Goal: Complete application form: Complete application form

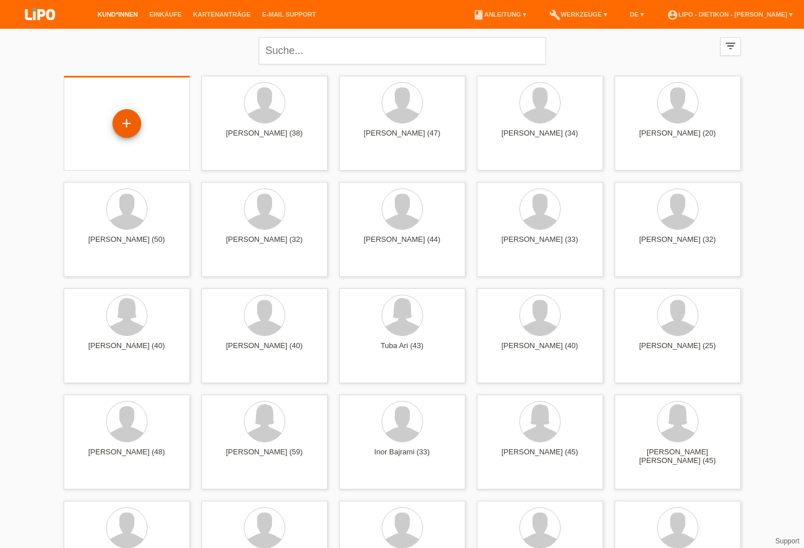
click at [134, 126] on div "+" at bounding box center [127, 124] width 28 height 20
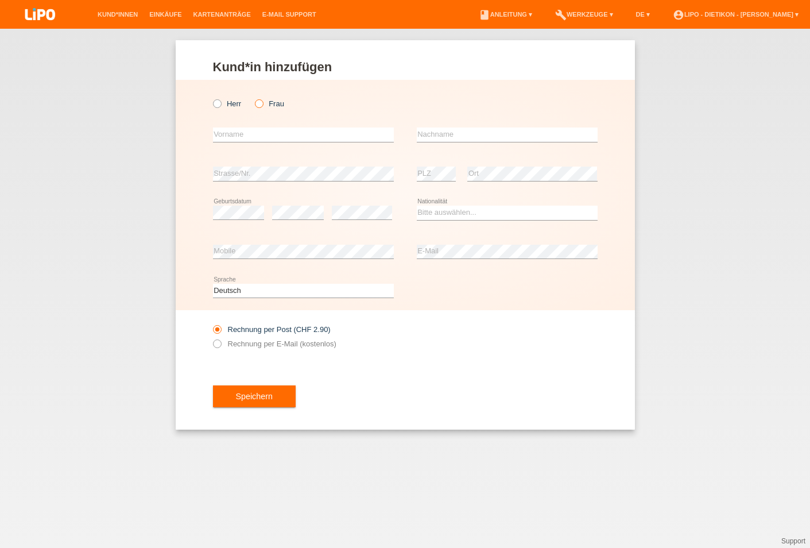
click at [262, 107] on input "Frau" at bounding box center [258, 102] width 7 height 7
radio input "true"
click at [237, 105] on label "Herr" at bounding box center [227, 103] width 29 height 9
click at [220, 105] on input "Herr" at bounding box center [216, 102] width 7 height 7
radio input "true"
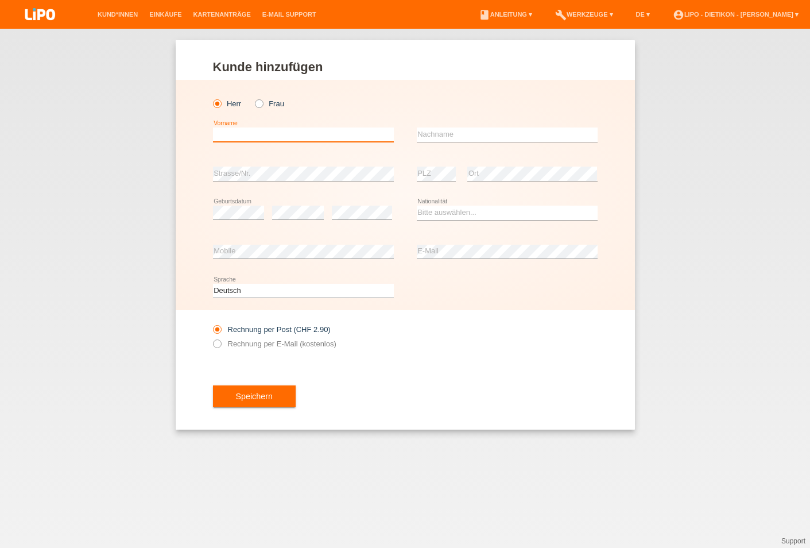
click at [242, 138] on input "text" at bounding box center [303, 134] width 181 height 14
type input "K"
type input "Cita"
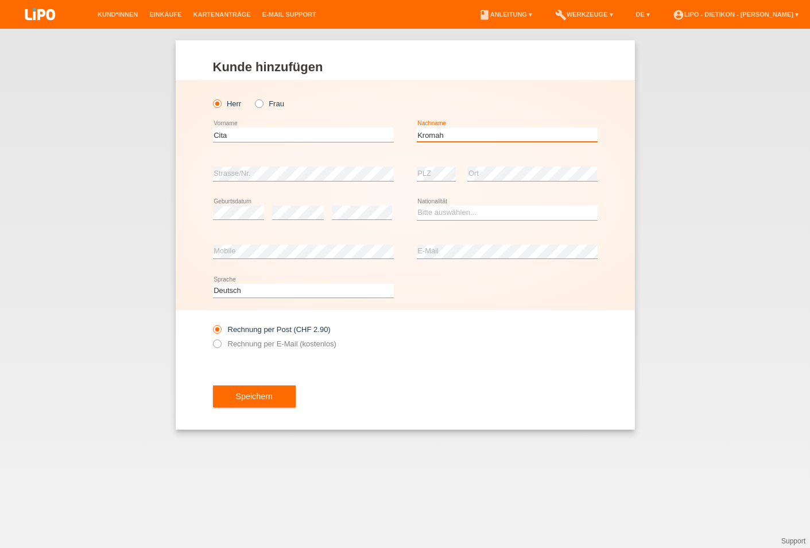
type input "Kromah"
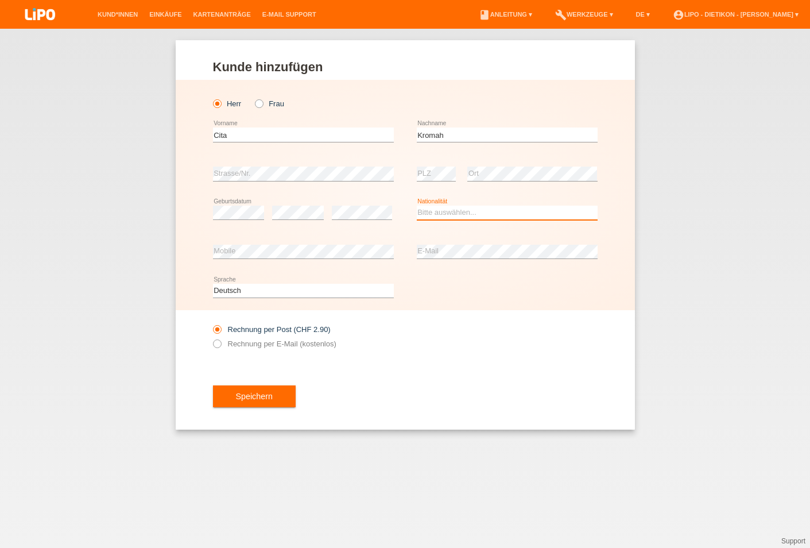
click at [513, 210] on select "Bitte auswählen... Schweiz Deutschland Liechtenstein Österreich ------------ Af…" at bounding box center [507, 213] width 181 height 14
select select "LR"
click at [0, 0] on option "Liberia" at bounding box center [0, 0] width 0 height 0
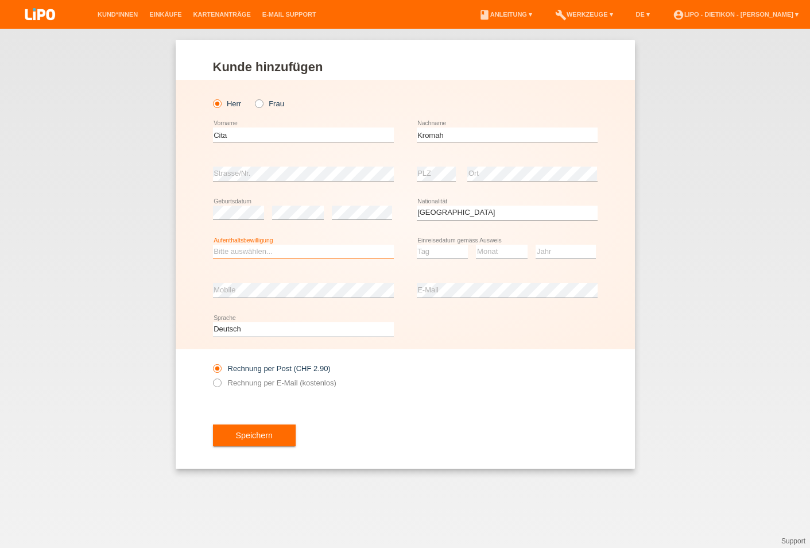
click at [333, 257] on select "Bitte auswählen... C B B - Flüchtlingsstatus Andere" at bounding box center [303, 252] width 181 height 14
drag, startPoint x: 327, startPoint y: 274, endPoint x: 328, endPoint y: 284, distance: 9.3
select select "B"
click at [0, 0] on option "B" at bounding box center [0, 0] width 0 height 0
click at [446, 257] on select "Tag 01 02 03 04 05 06 07 08 09 10 11" at bounding box center [443, 252] width 52 height 14
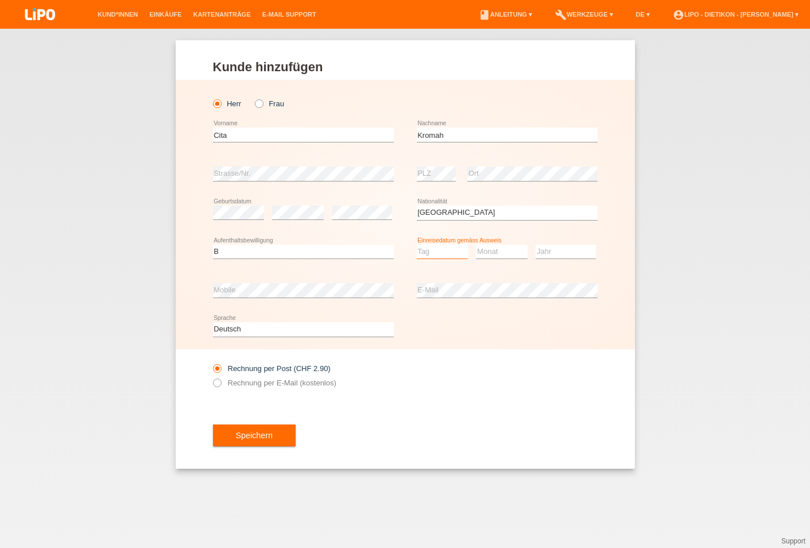
select select "16"
click at [0, 0] on option "16" at bounding box center [0, 0] width 0 height 0
click at [511, 254] on select "Monat 01 02 03 04 05 06 07 08 09 10 11" at bounding box center [502, 252] width 52 height 14
select select "06"
click at [0, 0] on option "06" at bounding box center [0, 0] width 0 height 0
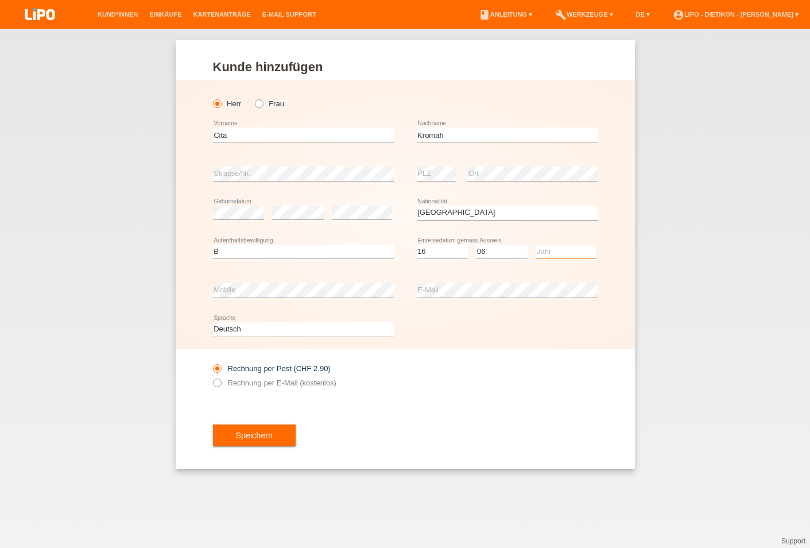
click at [565, 254] on select "Jahr 2025 2024 2023 2022 2021 2020 2019 2018 2017 2016 2015 2014 2013 2012 2011…" at bounding box center [566, 252] width 60 height 14
select select "2016"
click at [0, 0] on option "2016" at bounding box center [0, 0] width 0 height 0
click at [293, 387] on label "Rechnung per E-Mail (kostenlos)" at bounding box center [274, 382] width 123 height 9
click at [220, 387] on input "Rechnung per E-Mail (kostenlos)" at bounding box center [216, 385] width 7 height 14
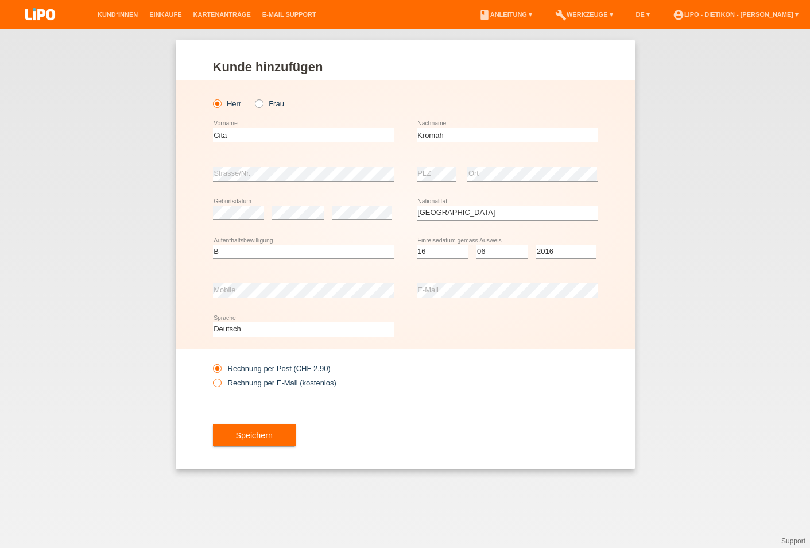
radio input "true"
click at [295, 430] on button "Speichern" at bounding box center [254, 435] width 83 height 22
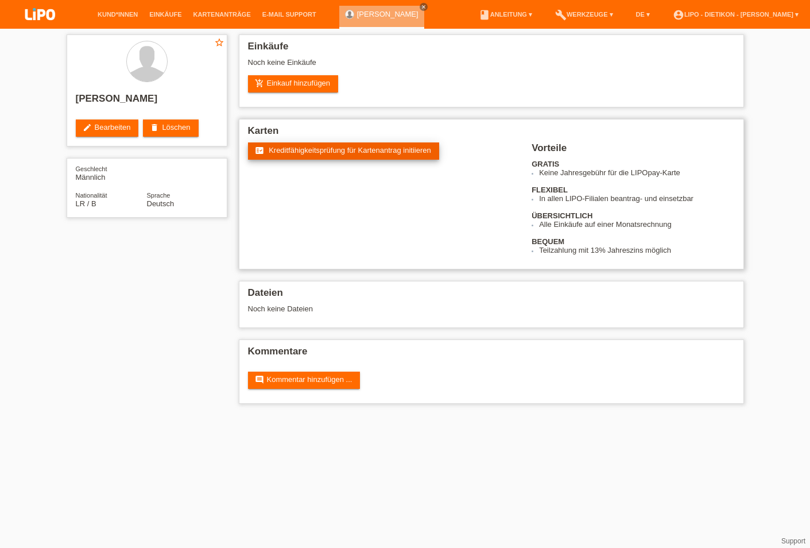
click at [365, 142] on h2 "Karten" at bounding box center [491, 133] width 487 height 17
click at [367, 152] on span "Kreditfähigkeitsprüfung für Kartenantrag initiieren" at bounding box center [350, 150] width 162 height 9
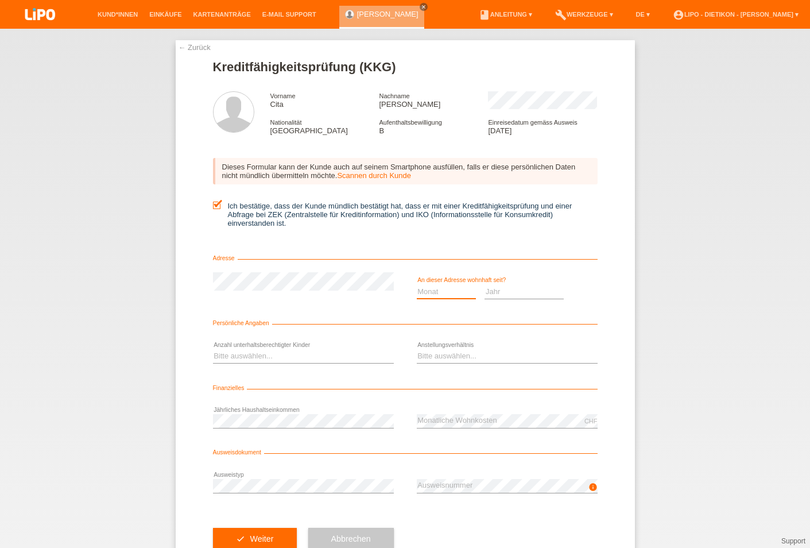
click at [450, 295] on select "Monat 01 02 03 04 05 06 07 08 09 10" at bounding box center [447, 291] width 60 height 14
click at [450, 293] on select "Monat 01 02 03 04 05 06 07 08 09 10" at bounding box center [447, 291] width 60 height 14
click at [499, 296] on select "Jahr 2025 2024 2023 2022 2021 2020 2019 2018 2017 2016 2015 2014 2013 2012 2011…" at bounding box center [524, 291] width 79 height 14
click at [0, 0] on option "2022" at bounding box center [0, 0] width 0 height 0
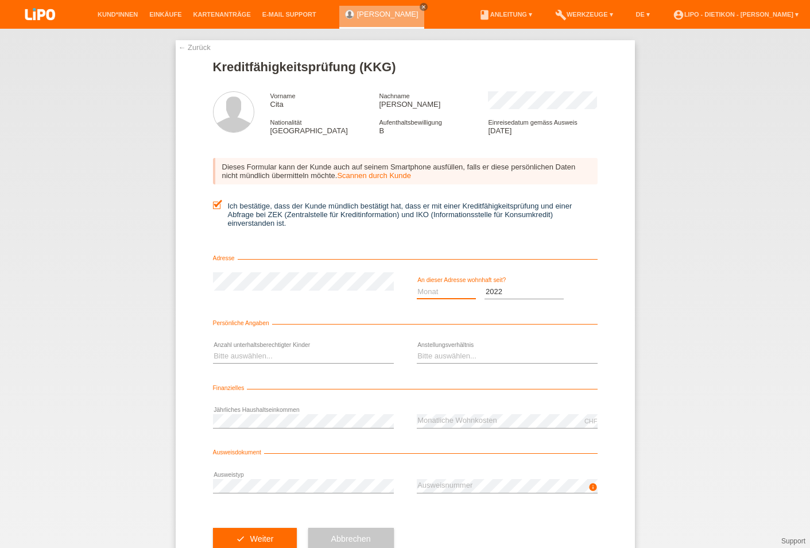
click at [470, 297] on select "Monat 01 02 03 04 05 06 07 08 09 10" at bounding box center [447, 291] width 60 height 14
drag, startPoint x: 489, startPoint y: 295, endPoint x: 489, endPoint y: 300, distance: 5.8
click at [489, 295] on select "Jahr 2025 2024 2023 2022 2021 2020 2019 2018 2017 2016 2015 2014 2013 2012 2011…" at bounding box center [524, 291] width 79 height 14
select select "2021"
click at [0, 0] on option "2021" at bounding box center [0, 0] width 0 height 0
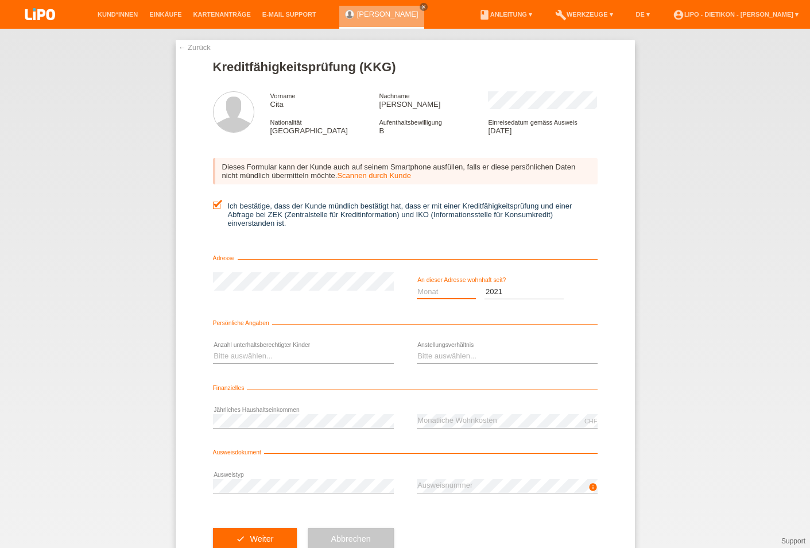
click at [460, 295] on select "Monat 01 02 03 04 05 06 07 08 09 10" at bounding box center [447, 291] width 60 height 14
select select "06"
click at [0, 0] on option "06" at bounding box center [0, 0] width 0 height 0
click at [373, 357] on select "Bitte auswählen... 0 1 2 3 4 5 6 7 8 9" at bounding box center [303, 356] width 181 height 14
click at [0, 0] on option "0" at bounding box center [0, 0] width 0 height 0
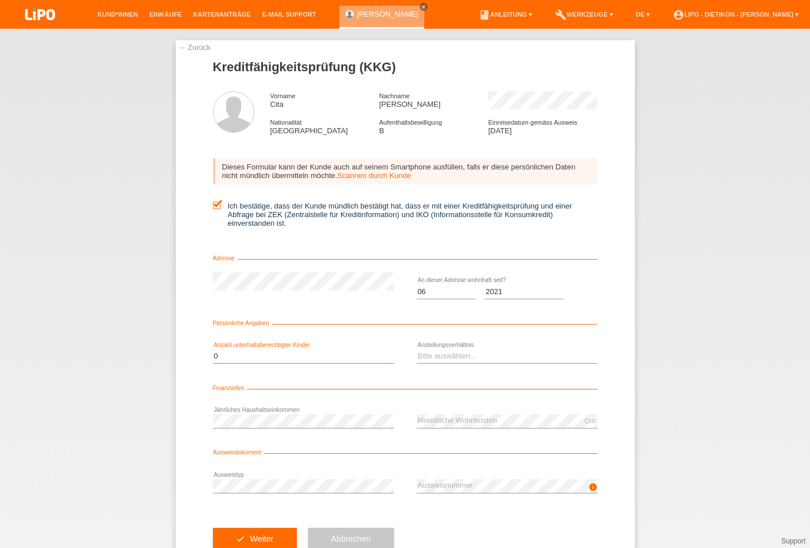
click at [355, 363] on select "Bitte auswählen... 0 1 2 3 4 5 6 7 8 9" at bounding box center [303, 356] width 181 height 14
select select "1"
click at [0, 0] on option "1" at bounding box center [0, 0] width 0 height 0
click at [456, 358] on select "Bitte auswählen... Unbefristet Befristet Lehrling/Student Pensioniert Nicht arb…" at bounding box center [507, 356] width 181 height 14
select select "UNLIMITED"
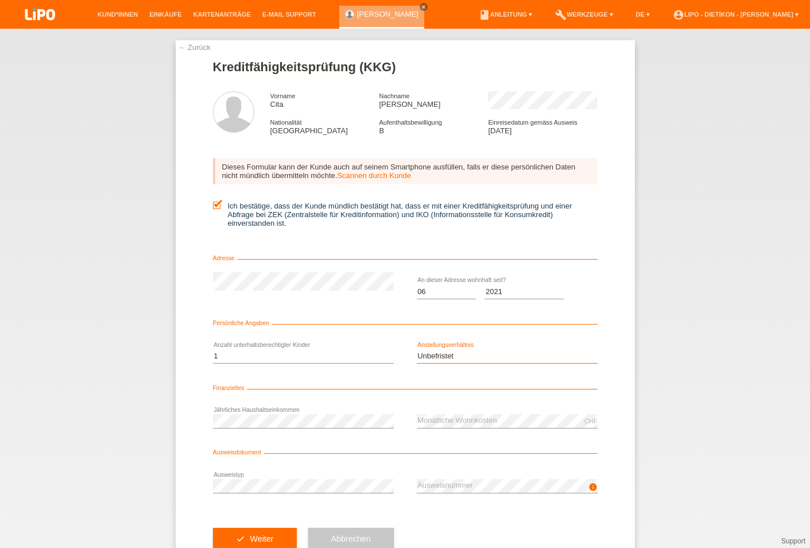
click at [0, 0] on option "Unbefristet" at bounding box center [0, 0] width 0 height 0
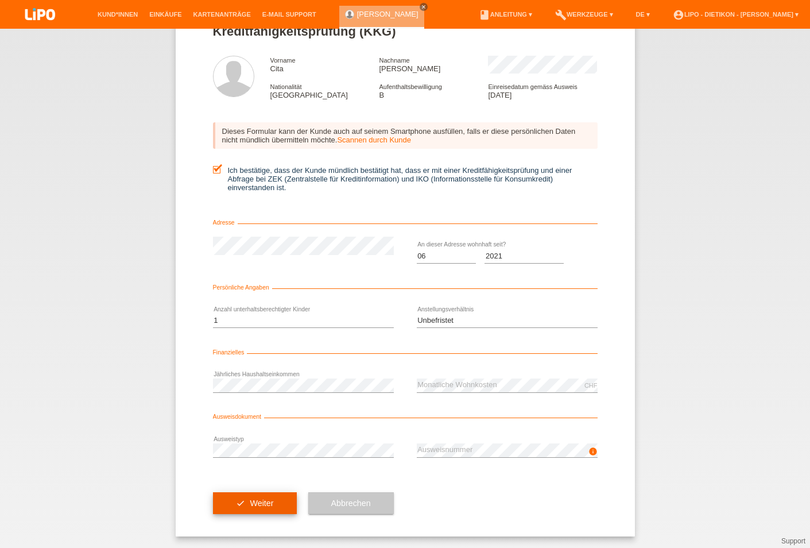
click at [259, 502] on button "check Weiter" at bounding box center [255, 503] width 84 height 22
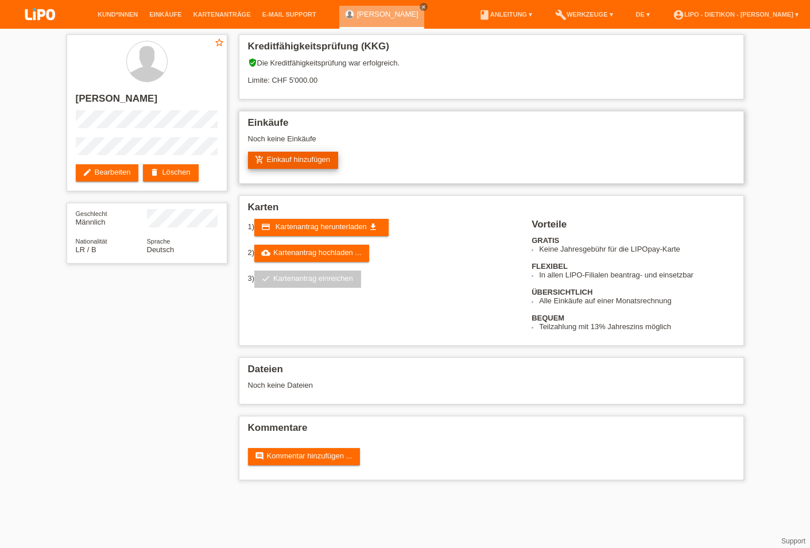
click at [327, 158] on link "add_shopping_cart Einkauf hinzufügen" at bounding box center [293, 160] width 91 height 17
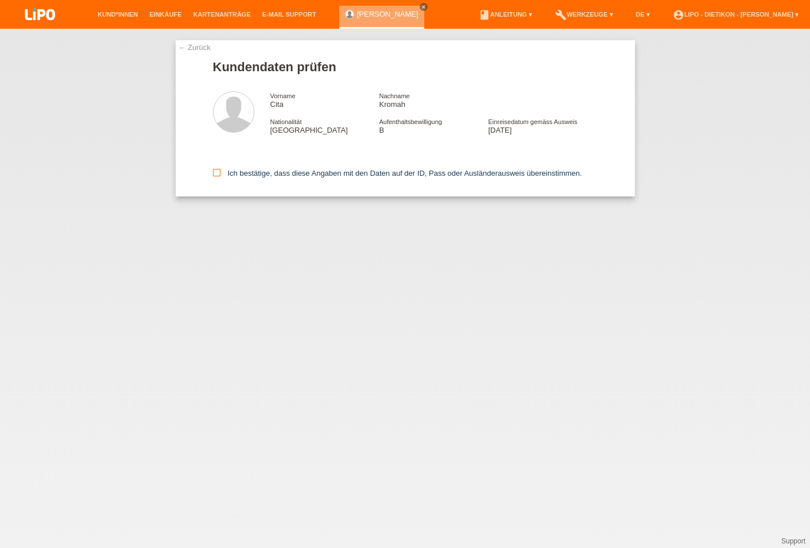
click at [289, 175] on label "Ich bestätige, dass diese Angaben mit den Daten auf der ID, Pass oder Ausländer…" at bounding box center [397, 173] width 369 height 9
click at [220, 175] on input "Ich bestätige, dass diese Angaben mit den Daten auf der ID, Pass oder Ausländer…" at bounding box center [216, 172] width 7 height 7
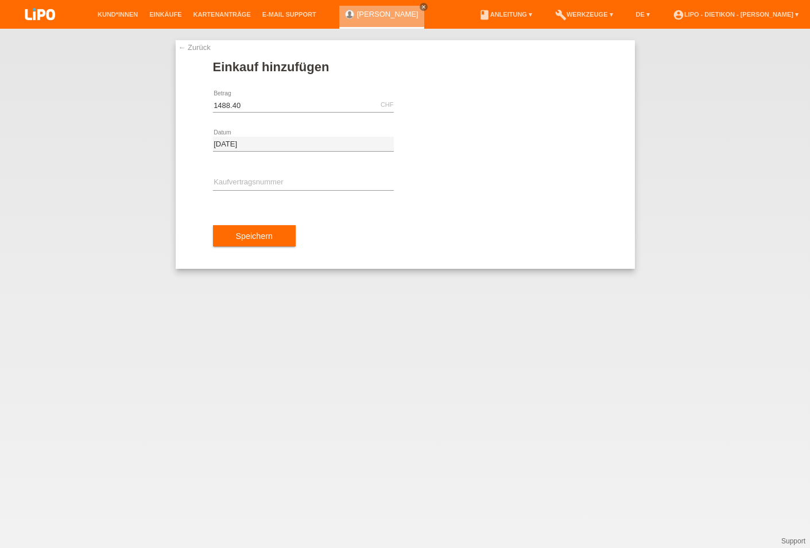
type input "1488.40"
click at [286, 188] on input "text" at bounding box center [303, 183] width 181 height 14
type input "XB1PY7"
click at [265, 233] on button "Speichern" at bounding box center [254, 236] width 83 height 22
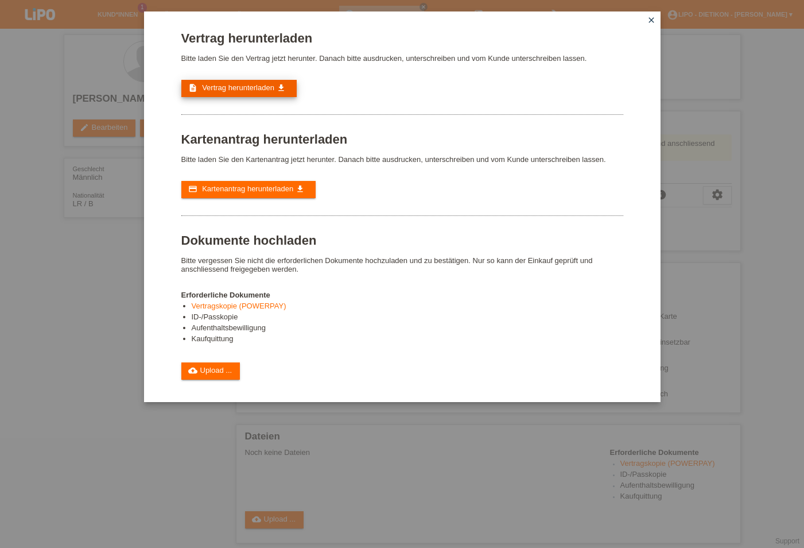
click at [268, 87] on span "Vertrag herunterladen" at bounding box center [238, 87] width 72 height 9
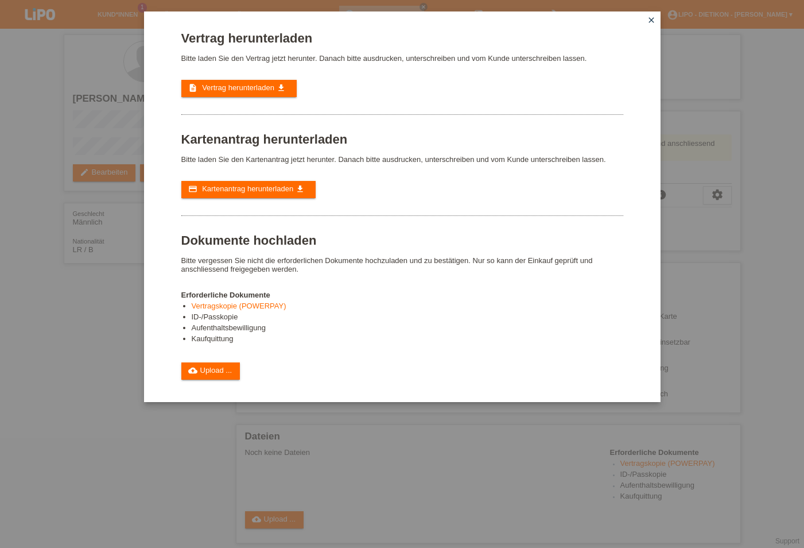
click at [284, 192] on div "Vertrag herunterladen Bitte laden Sie den Vertrag jetzt herunter. Danach bitte …" at bounding box center [402, 205] width 442 height 349
click at [287, 193] on span "Kartenantrag herunterladen" at bounding box center [247, 188] width 91 height 9
click at [13, 286] on div "Vertrag herunterladen Bitte laden Sie den Vertrag jetzt herunter. Danach bitte …" at bounding box center [402, 274] width 804 height 548
click at [652, 24] on icon "close" at bounding box center [651, 20] width 9 height 9
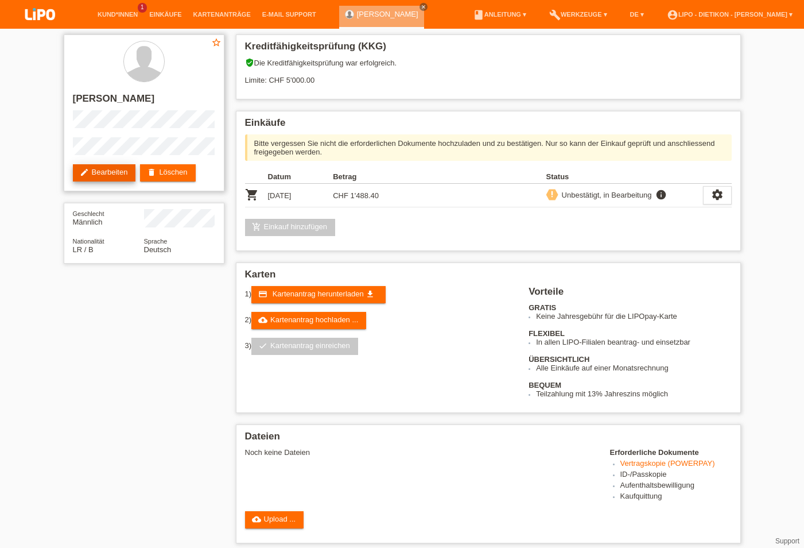
click at [117, 175] on link "edit Bearbeiten" at bounding box center [104, 172] width 63 height 17
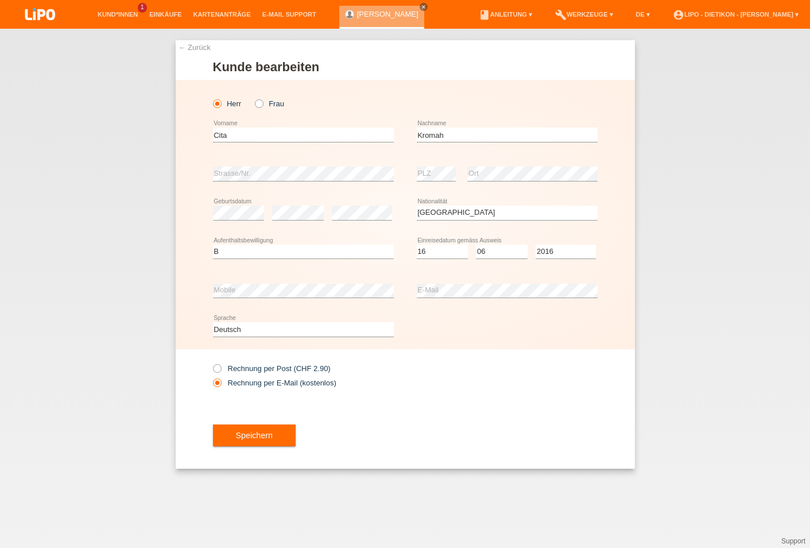
select select "LR"
select select "B"
select select "16"
select select "06"
select select "2016"
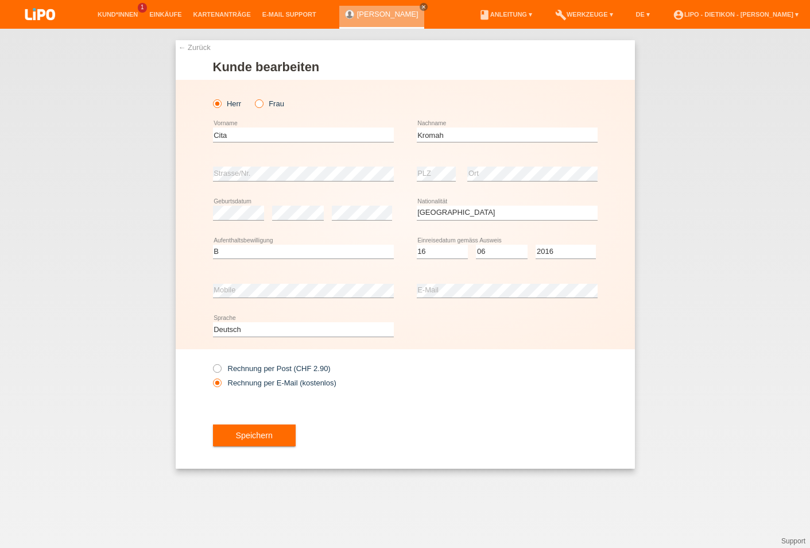
click at [258, 107] on input "Frau" at bounding box center [258, 102] width 7 height 7
radio input "true"
click at [253, 98] on icon at bounding box center [253, 98] width 0 height 0
click at [261, 106] on input "Frau" at bounding box center [258, 102] width 7 height 7
click at [277, 444] on button "Speichern" at bounding box center [254, 435] width 83 height 22
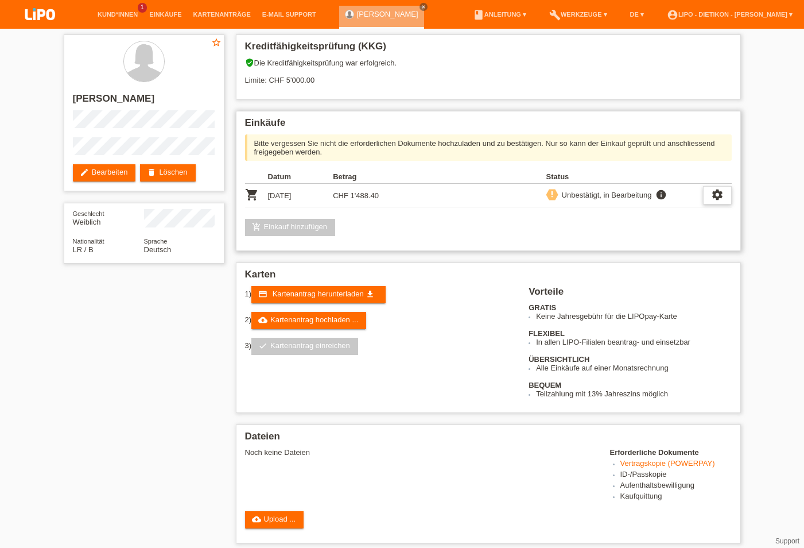
click at [709, 198] on div "settings" at bounding box center [717, 195] width 29 height 18
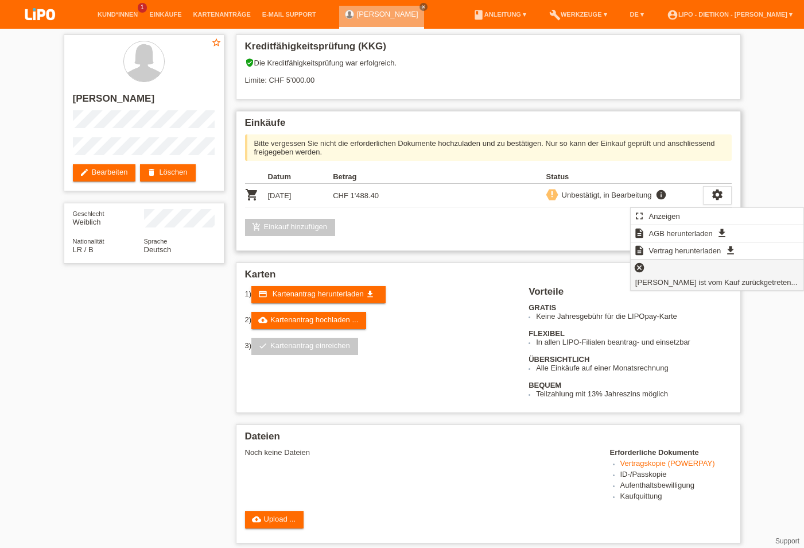
click at [685, 275] on span "[PERSON_NAME] ist vom Kauf zurückgetreten..." at bounding box center [717, 282] width 166 height 14
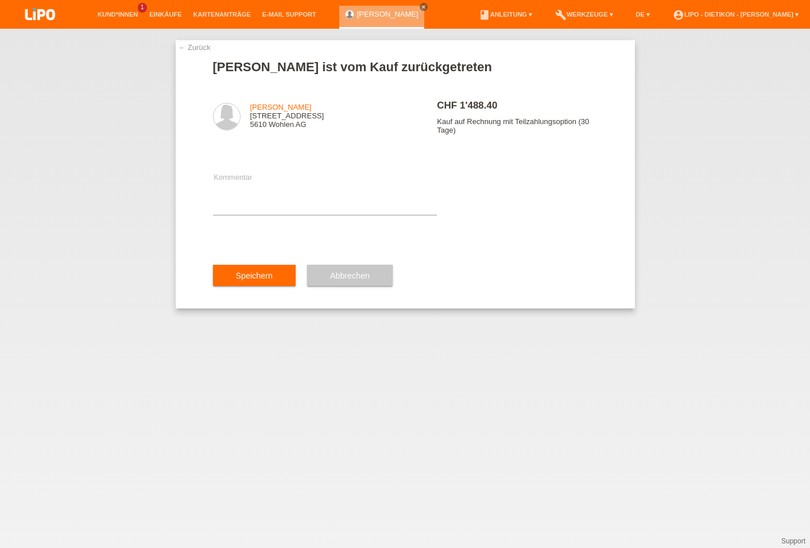
click at [210, 51] on link "← Zurück" at bounding box center [195, 47] width 32 height 9
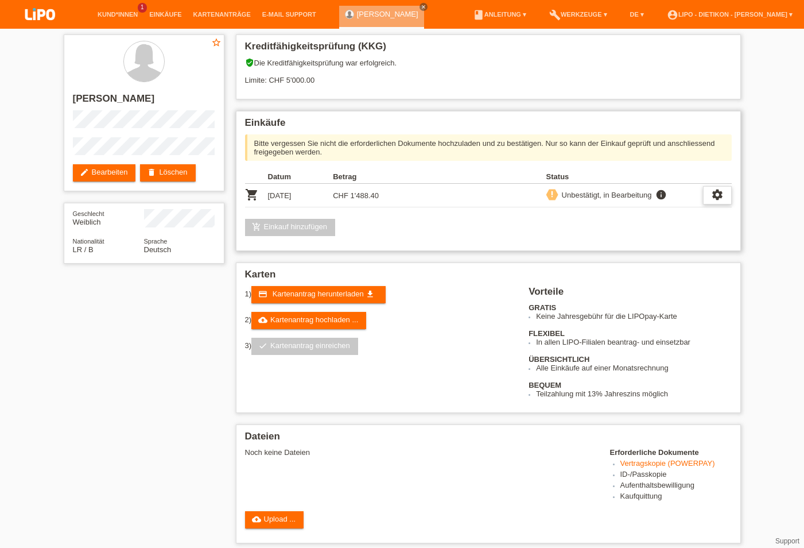
click at [713, 195] on icon "settings" at bounding box center [717, 194] width 13 height 13
click at [696, 252] on span "Vertrag herunterladen" at bounding box center [685, 250] width 76 height 14
click at [713, 197] on icon "settings" at bounding box center [717, 194] width 13 height 13
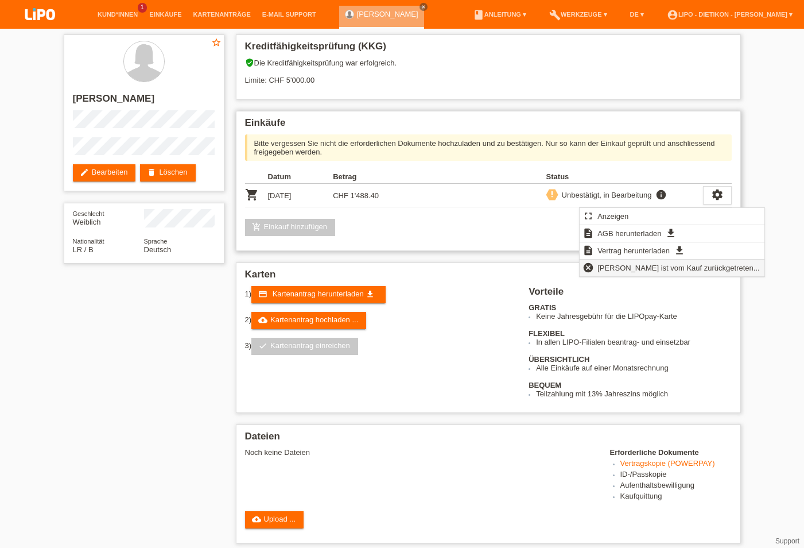
click at [657, 267] on span "Kundin ist vom Kauf zurückgetreten..." at bounding box center [679, 268] width 166 height 14
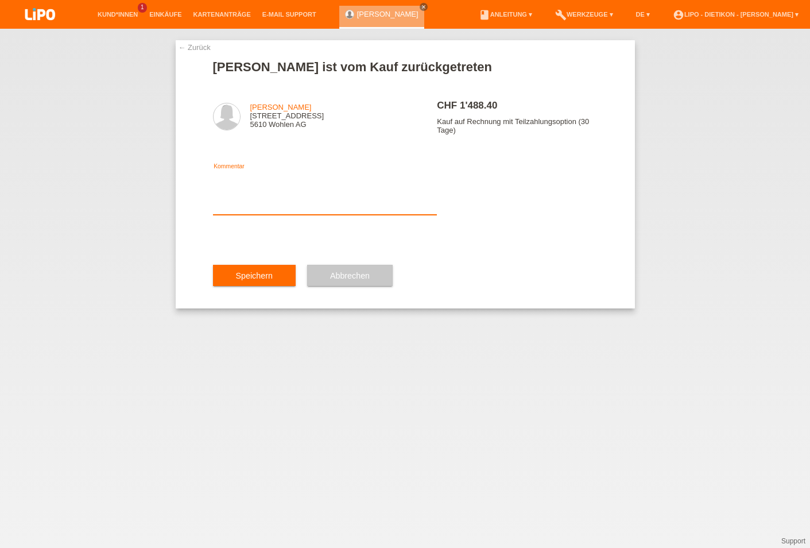
click at [287, 210] on textarea at bounding box center [325, 193] width 225 height 44
type textarea "KOMMT NOCH ETWAS DAZU"
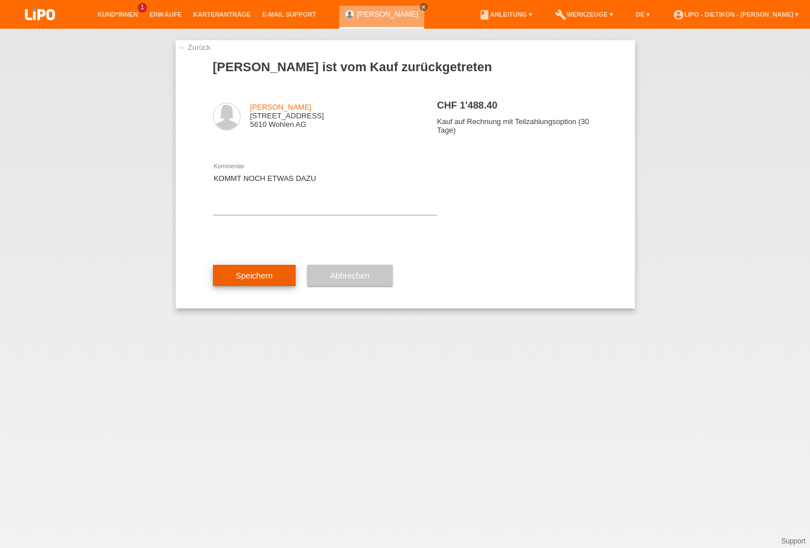
click at [229, 280] on button "Speichern" at bounding box center [254, 276] width 83 height 22
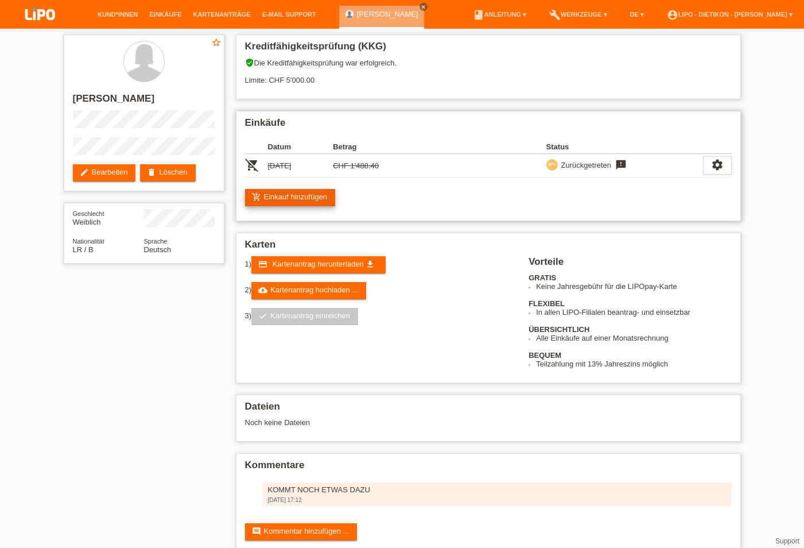
click at [323, 200] on link "add_shopping_cart Einkauf hinzufügen" at bounding box center [290, 197] width 91 height 17
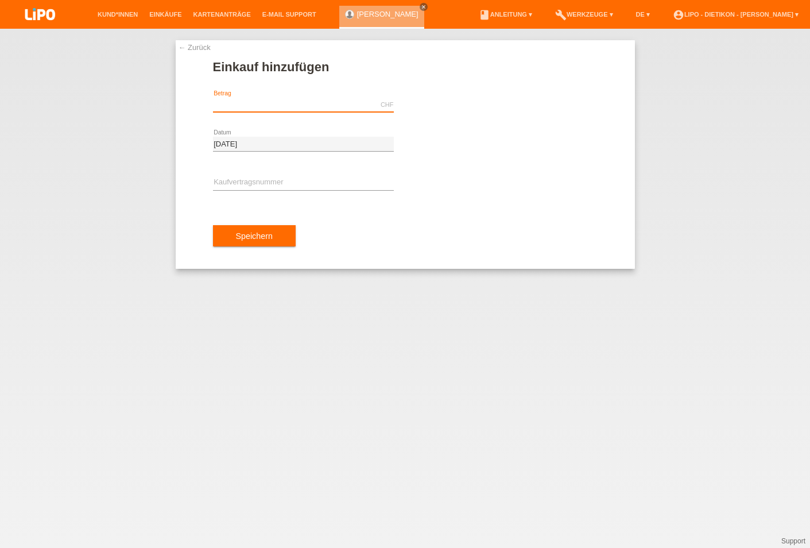
click at [351, 107] on input "text" at bounding box center [303, 105] width 181 height 14
type input "1488.40"
click at [302, 167] on div "error Kaufvertragsnummer" at bounding box center [303, 183] width 181 height 39
click at [308, 183] on input "text" at bounding box center [303, 183] width 181 height 14
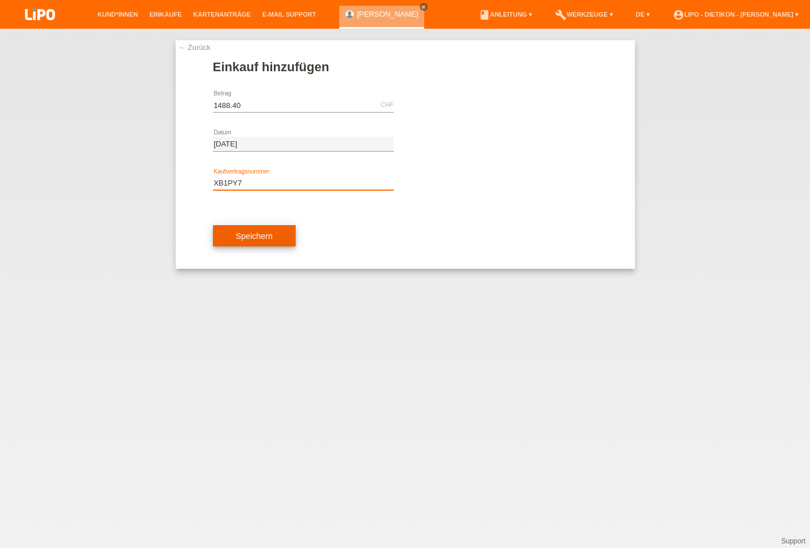
type input "XB1PY7"
click at [278, 237] on button "Speichern" at bounding box center [254, 236] width 83 height 22
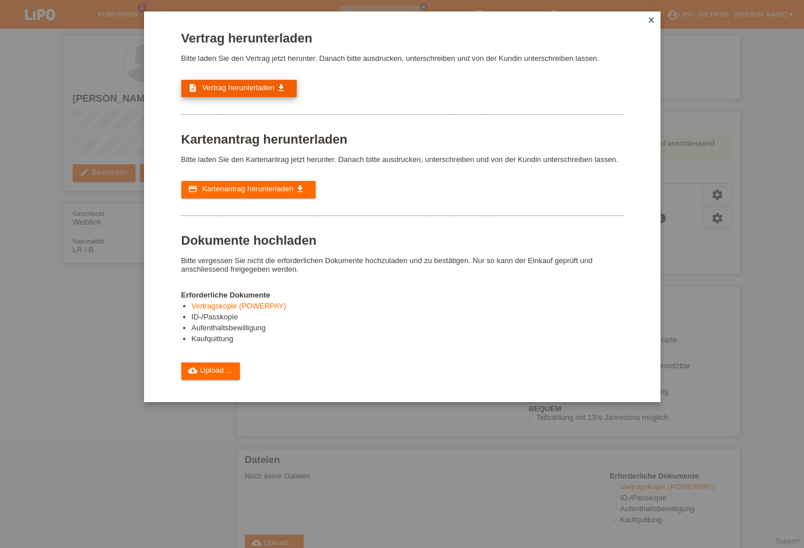
click at [295, 97] on link "description Vertrag herunterladen get_app" at bounding box center [238, 88] width 115 height 17
click at [296, 198] on link "credit_card Kartenantrag herunterladen get_app" at bounding box center [248, 189] width 134 height 17
click at [234, 380] on link "cloud_upload Upload ..." at bounding box center [210, 370] width 59 height 17
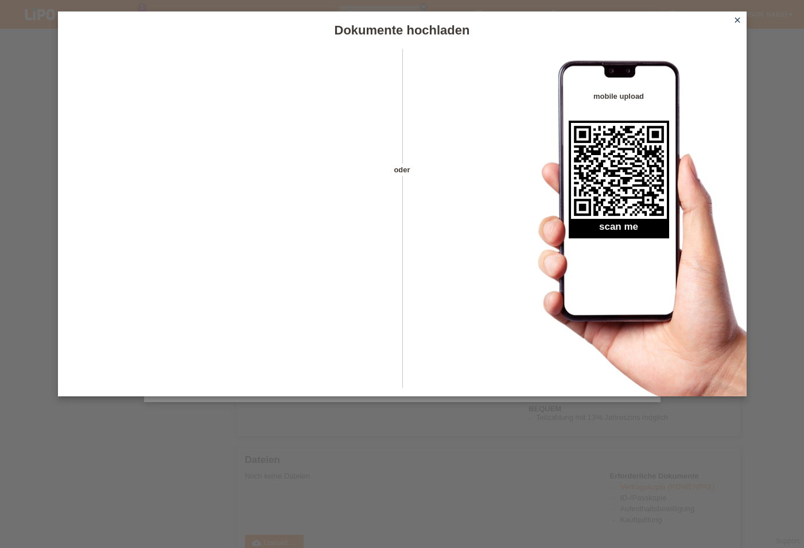
click at [738, 17] on icon "close" at bounding box center [737, 20] width 9 height 9
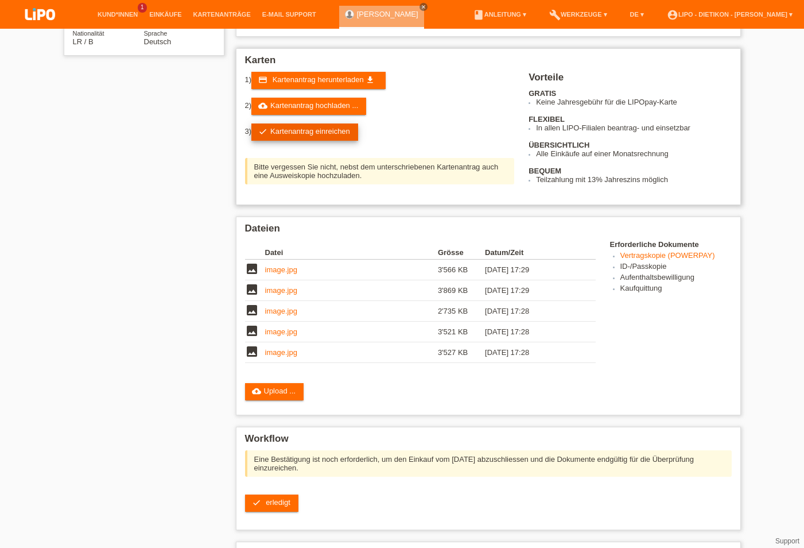
scroll to position [208, 0]
click at [289, 137] on link "check Kartenantrag einreichen" at bounding box center [304, 131] width 107 height 17
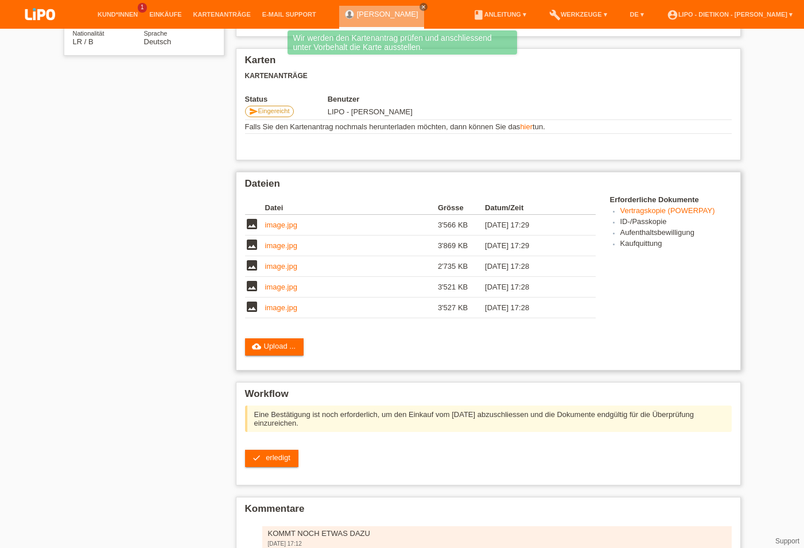
scroll to position [242, 0]
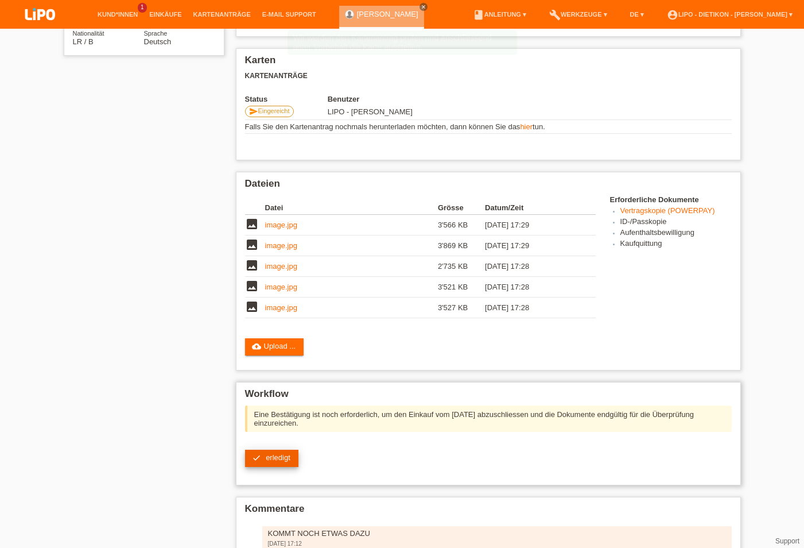
click at [273, 453] on span "erledigt" at bounding box center [278, 457] width 25 height 9
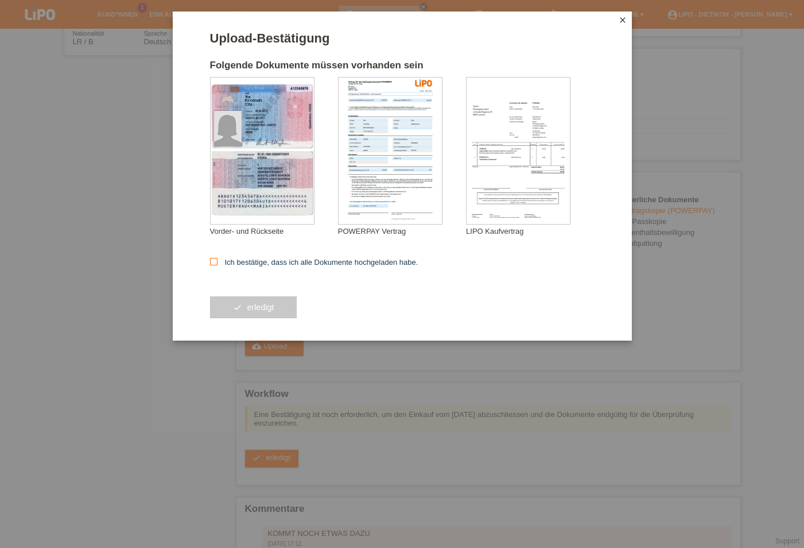
click at [218, 264] on input "Ich bestätige, dass ich alle Dokumente hochgeladen habe." at bounding box center [213, 261] width 7 height 7
checkbox input "true"
click at [246, 310] on button "check erledigt" at bounding box center [253, 307] width 87 height 22
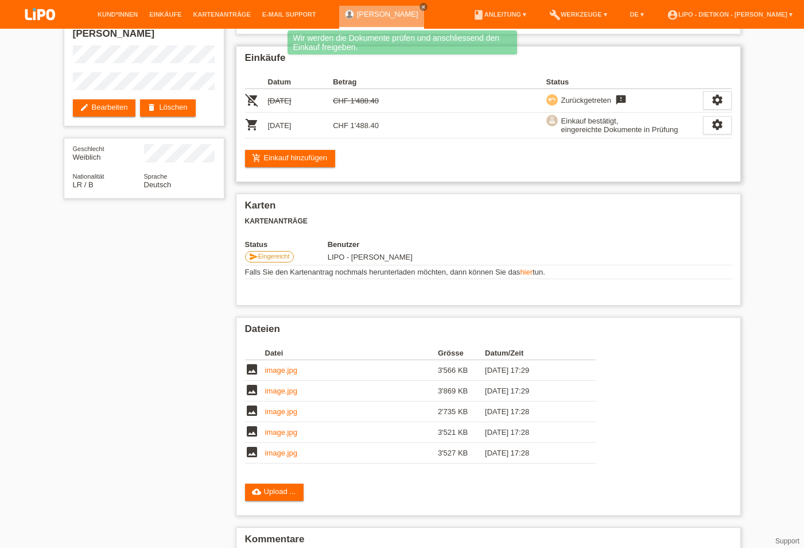
scroll to position [30, 0]
